Goal: Communication & Community: Participate in discussion

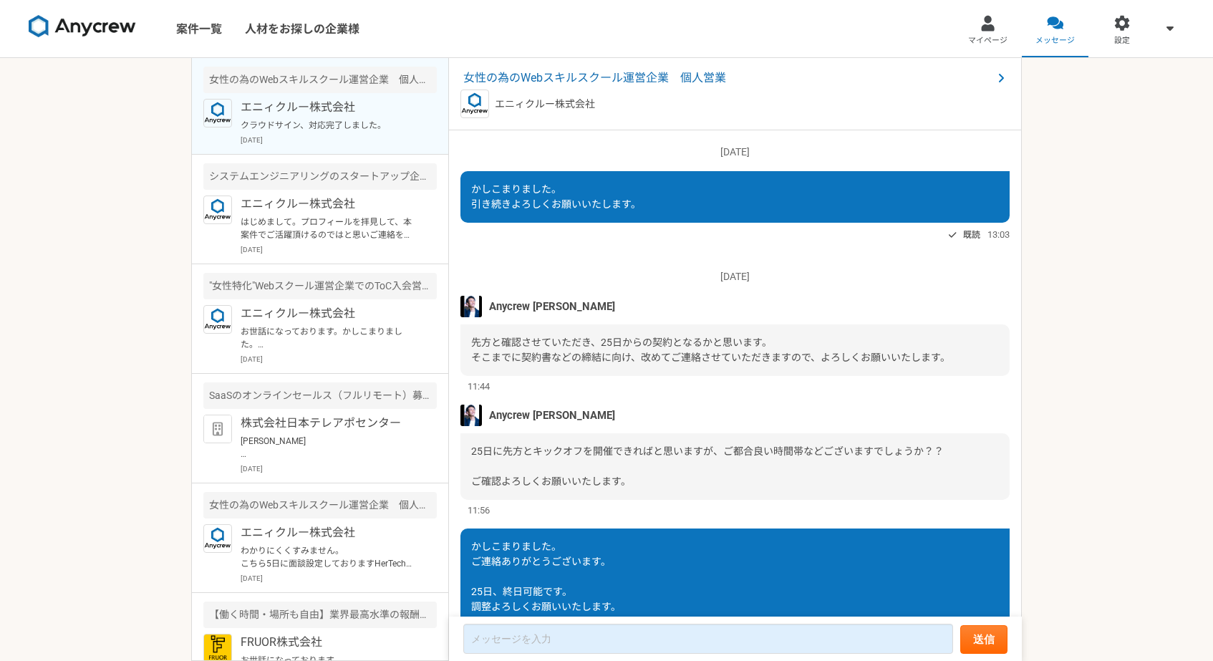
scroll to position [1110, 0]
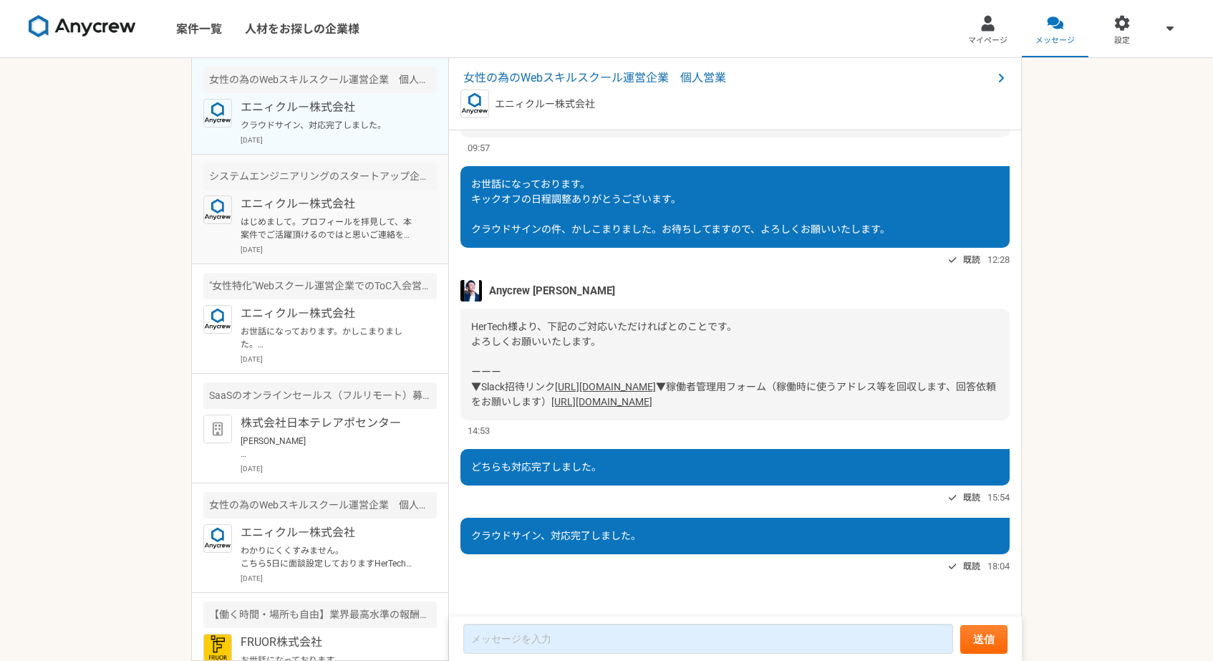
click at [335, 198] on p "エニィクルー株式会社" at bounding box center [329, 204] width 177 height 17
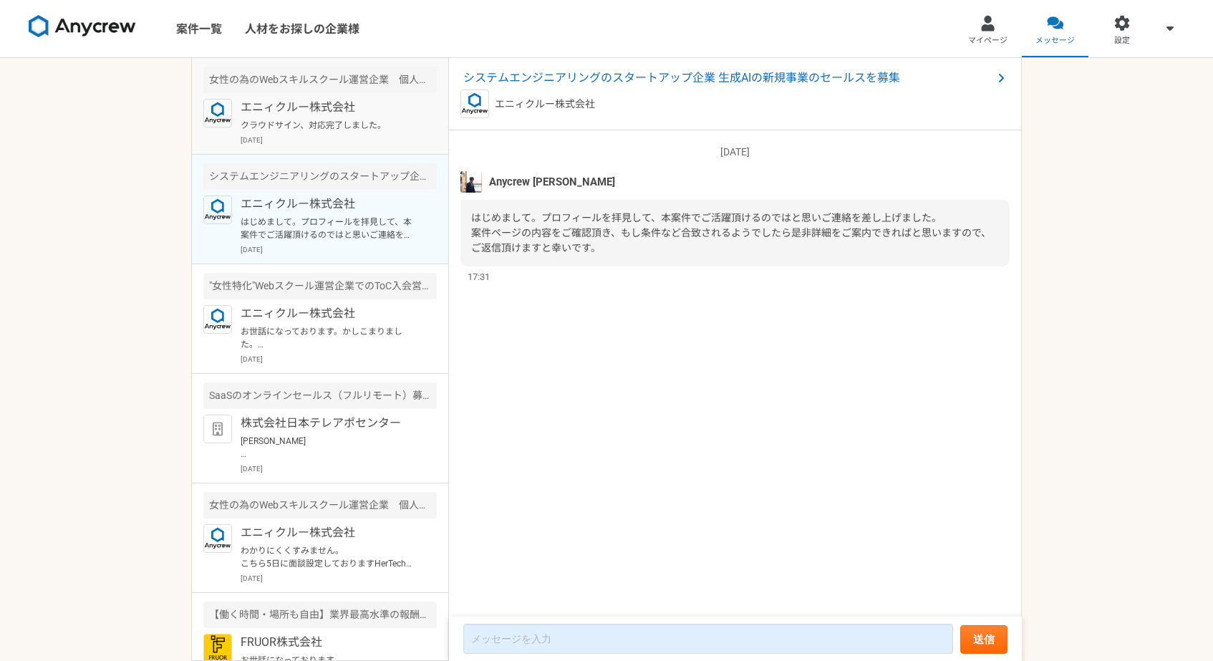
click at [357, 137] on p "[DATE]" at bounding box center [339, 140] width 196 height 11
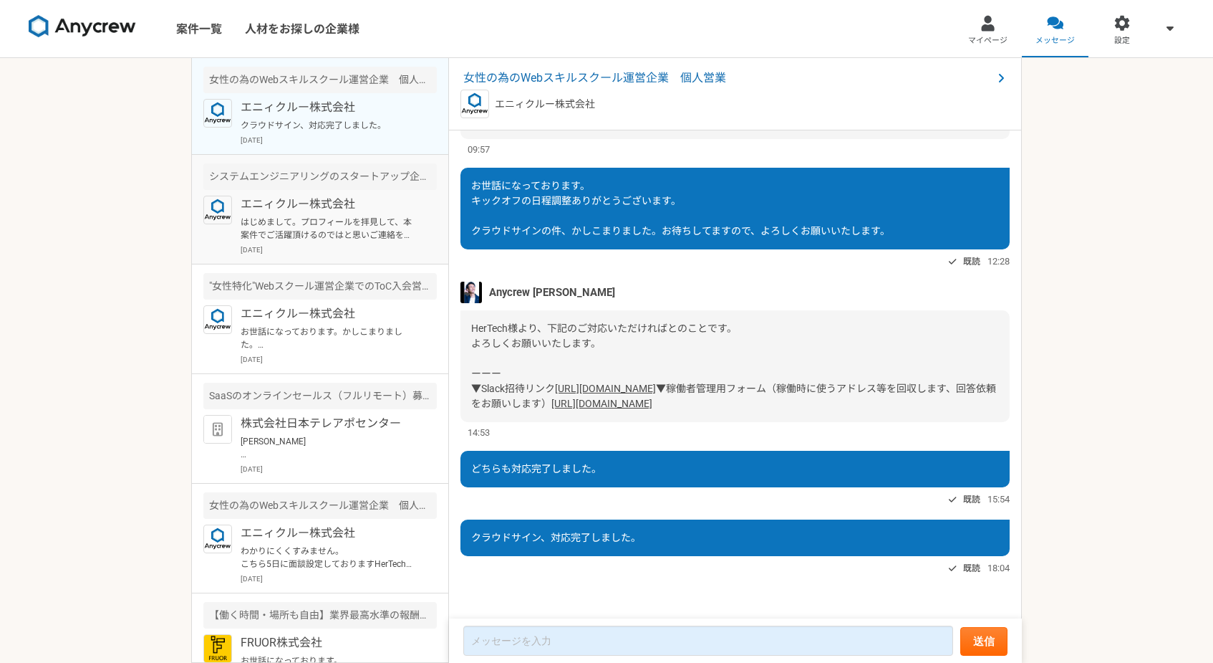
click at [385, 231] on p "はじめまして。プロフィールを拝見して、本案件でご活躍頂けるのではと思いご連絡を差し上げました。 案件ページの内容をご確認頂き、もし条件など合致されるようでした…" at bounding box center [329, 229] width 177 height 26
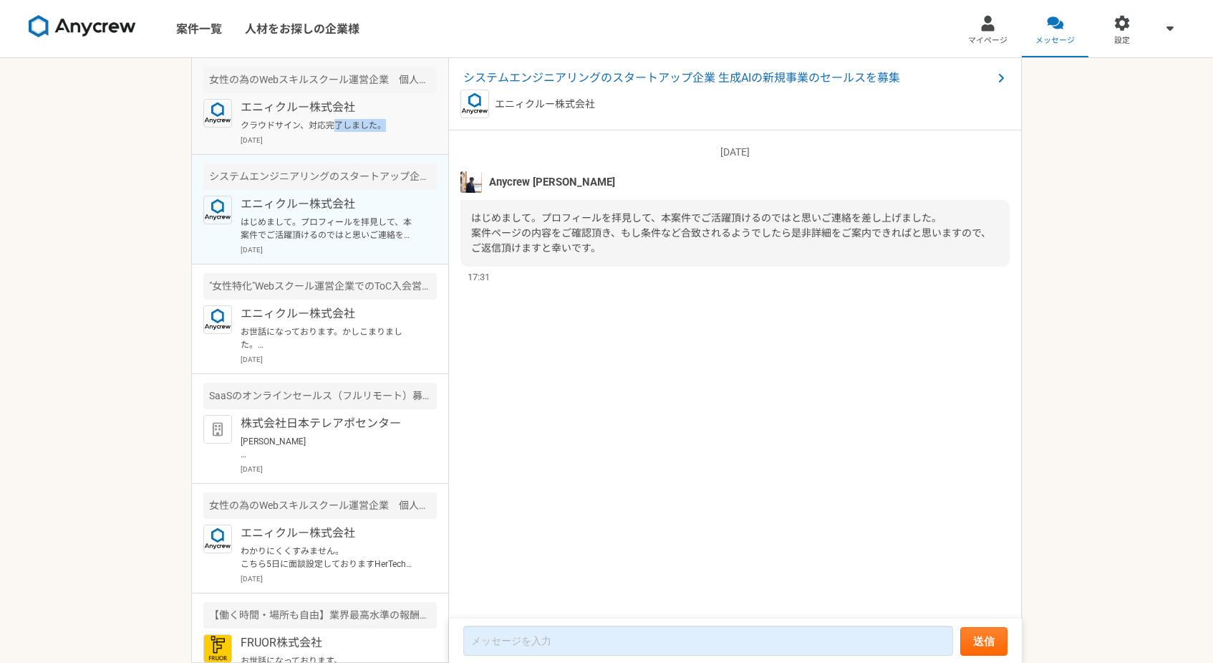
click at [332, 130] on p "クラウドサイン、対応完了しました。" at bounding box center [329, 125] width 177 height 13
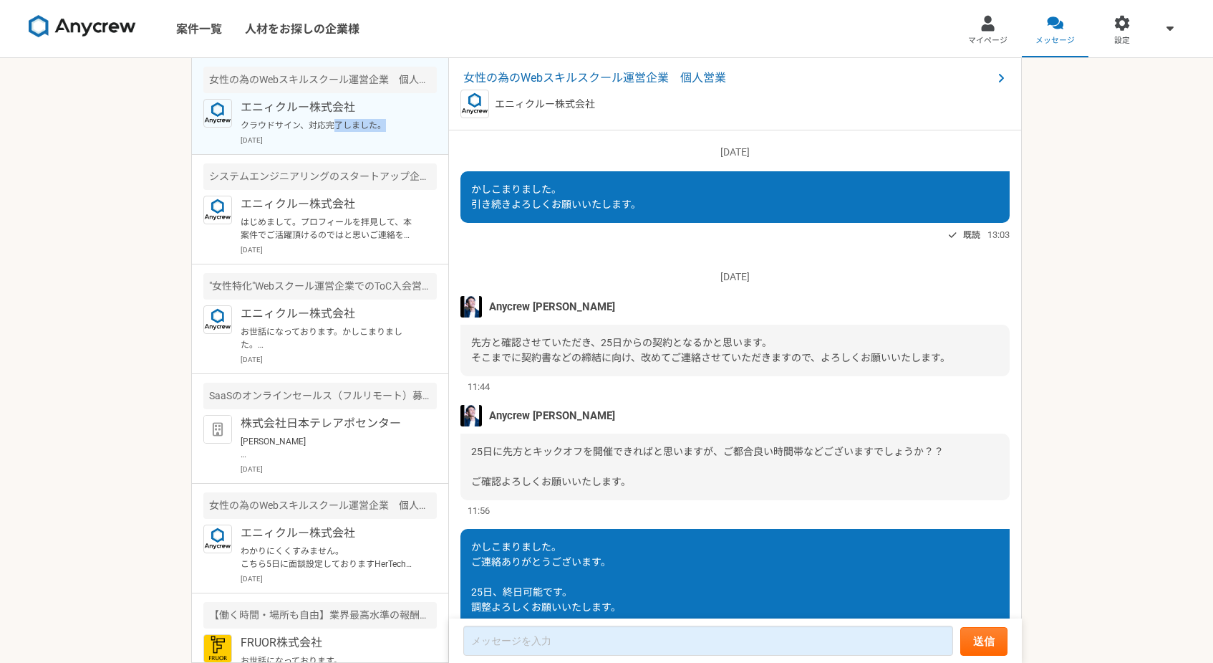
scroll to position [1108, 0]
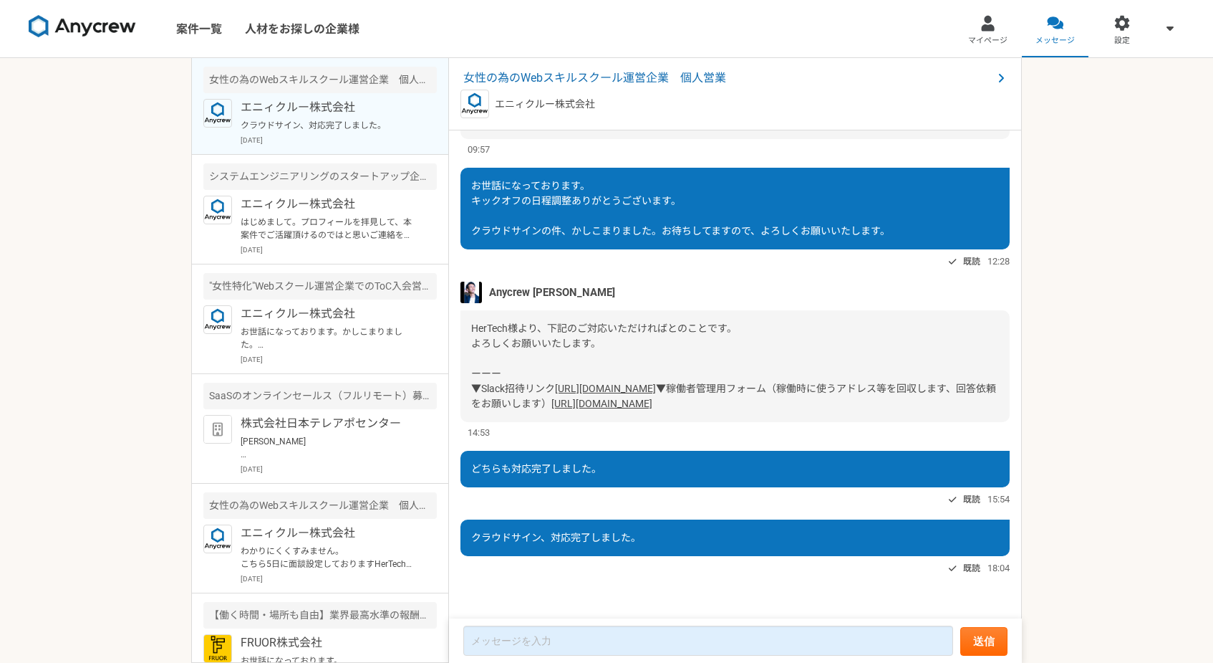
click at [637, 41] on nav "案件一覧 人材をお探しの企業様 マイページ メッセージ 設定" at bounding box center [606, 28] width 1213 height 57
